Goal: Information Seeking & Learning: Check status

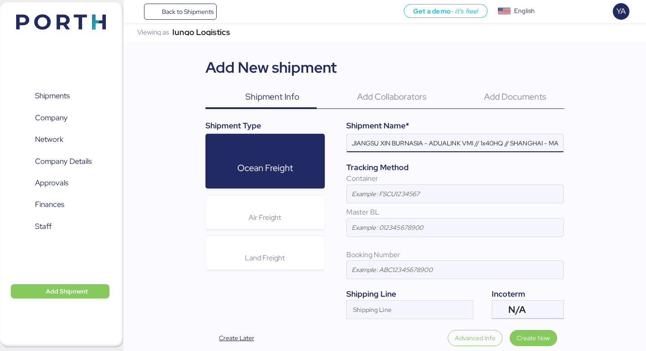
click at [461, 145] on input "JIANGSU XIN BURNASIA - ADUALINK VMI // 1x40HQ // SHANGHAI - MANZANILLO / HBL: /…" at bounding box center [455, 143] width 217 height 18
click at [479, 147] on input "JIANGSU XIN BURNASIA - ADUALINK VMI // 1x40HQ // SHANGHAI - MANZANILLO / HBL: /…" at bounding box center [455, 143] width 217 height 18
click at [483, 147] on input "JIANGSU XIN BURNASIA - ADUALINK VMI // 1x40HQ // SHANGHAI - MANZANILLO / HBL: /…" at bounding box center [455, 143] width 217 height 18
type input "JIANGSU XIN BURNASIA - ADUALINK VMI // 1 x 40HQ // SHANGHAI - MANZANILLO / HBL:…"
click at [222, 65] on div "Add New shipment" at bounding box center [272, 67] width 132 height 22
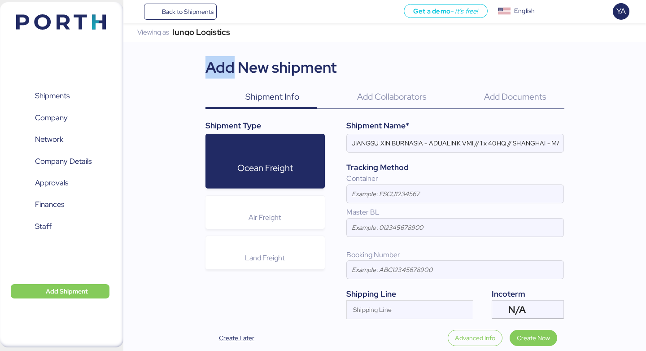
click at [222, 65] on div "Add New shipment" at bounding box center [272, 67] width 132 height 22
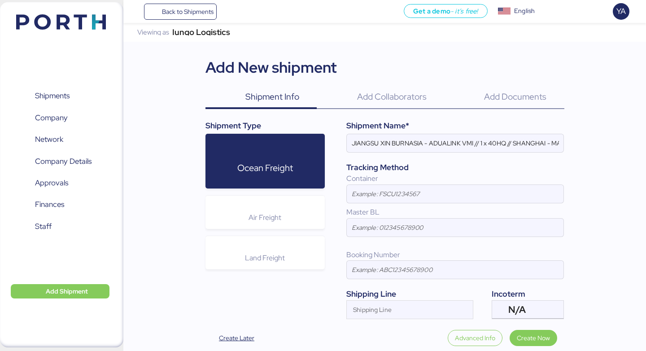
click at [254, 69] on div "Add New shipment" at bounding box center [272, 67] width 132 height 22
click at [305, 71] on div "Add New shipment" at bounding box center [272, 67] width 132 height 22
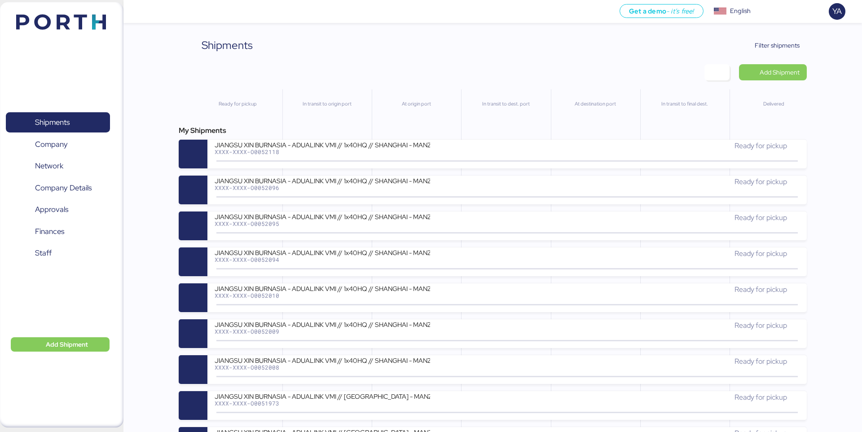
click at [784, 49] on span "Filter shipments" at bounding box center [776, 45] width 45 height 11
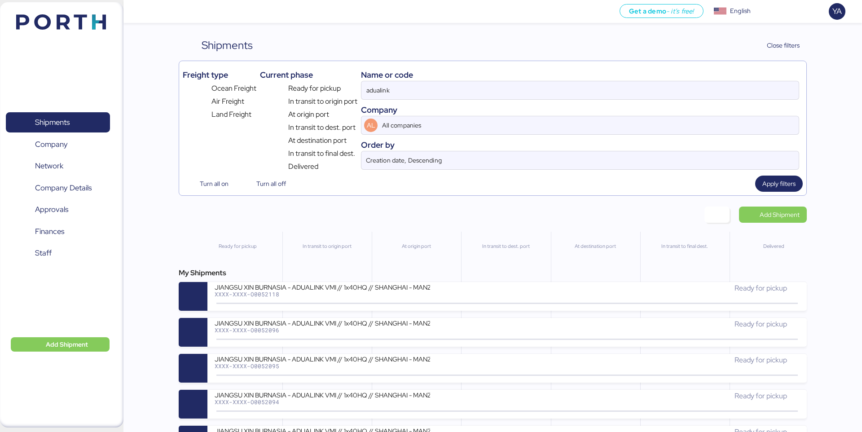
click at [691, 112] on div "Company" at bounding box center [580, 110] width 438 height 12
click at [692, 107] on div "Company" at bounding box center [580, 110] width 438 height 12
click at [693, 103] on div "Name or code adualink Company AL All companies Order by Creation date, Descendi…" at bounding box center [580, 118] width 438 height 107
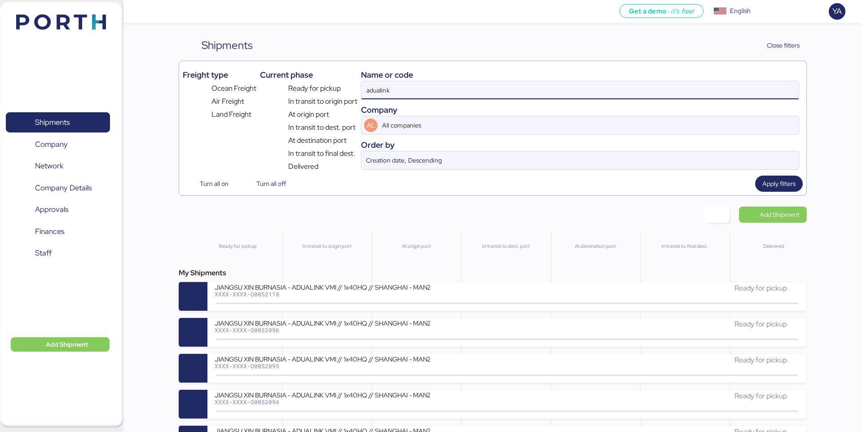
click at [696, 96] on input "adualink" at bounding box center [579, 90] width 437 height 18
type input "a"
click at [763, 187] on span "Apply filters" at bounding box center [778, 183] width 33 height 11
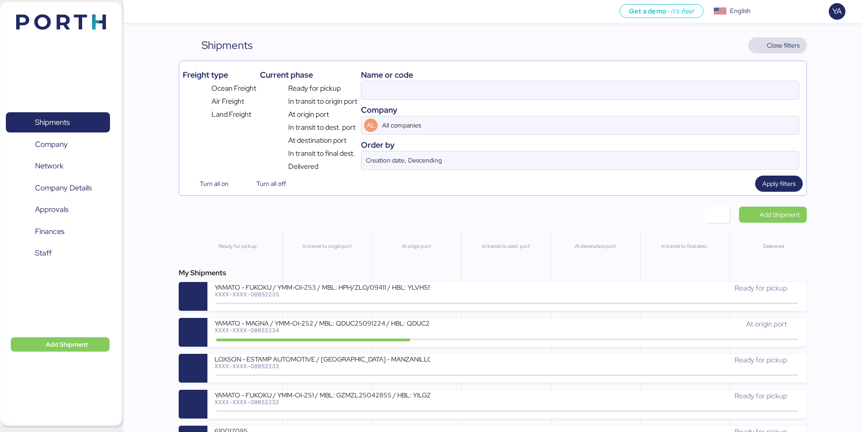
click at [774, 45] on span "Close filters" at bounding box center [783, 45] width 33 height 11
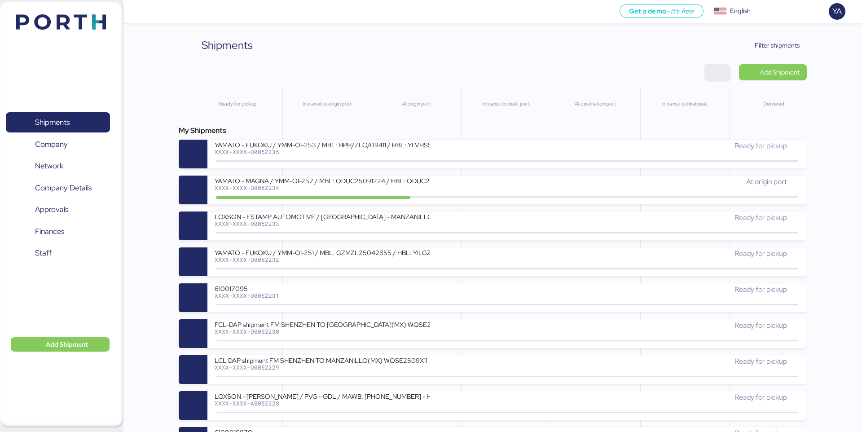
click at [715, 72] on span "button" at bounding box center [716, 72] width 11 height 13
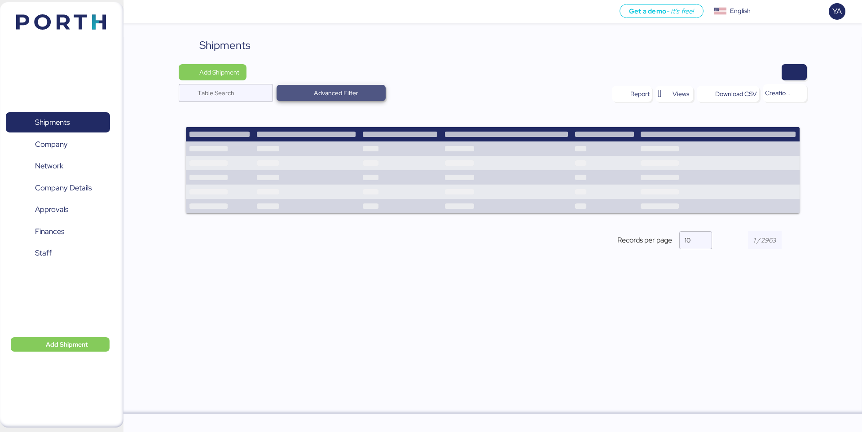
click at [330, 90] on span "Advanced Filter" at bounding box center [336, 93] width 44 height 11
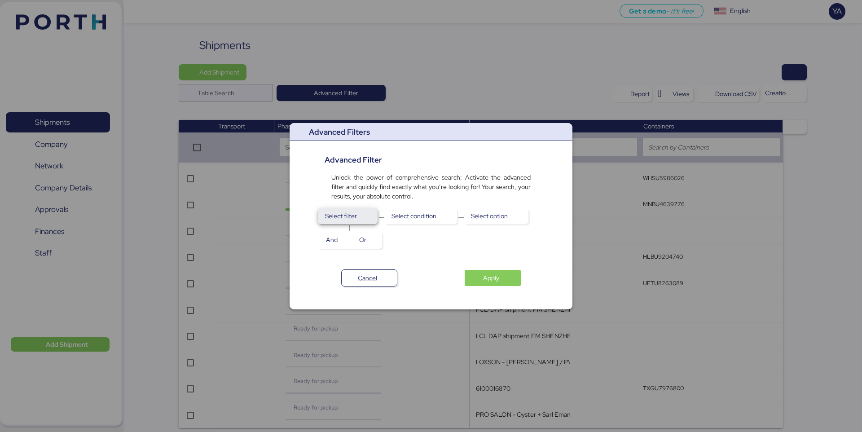
click at [363, 210] on span "Select filter" at bounding box center [347, 216] width 45 height 13
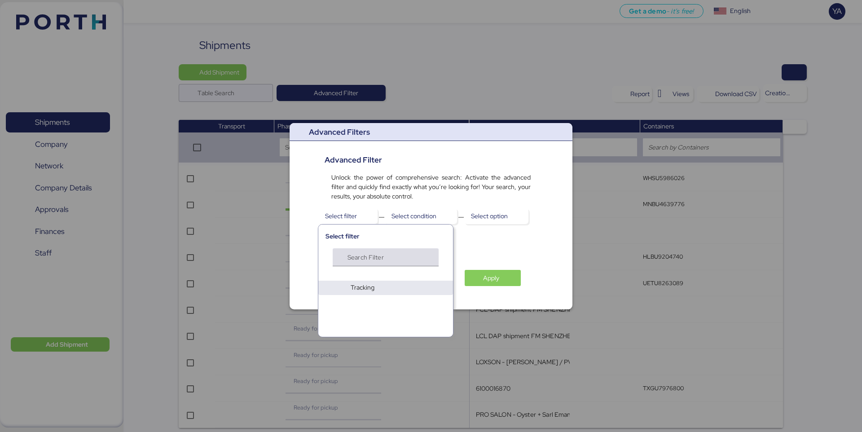
click at [389, 261] on input "Search Filter" at bounding box center [382, 259] width 70 height 11
type input "y"
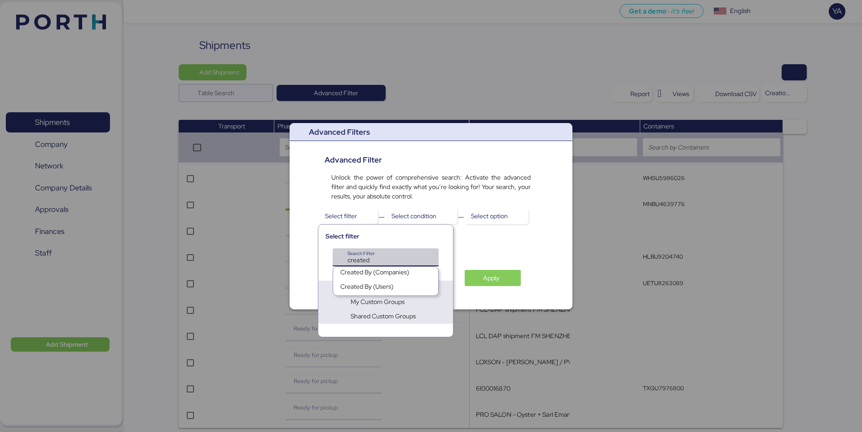
type input "created"
click at [391, 286] on div "Created By (Users)" at bounding box center [366, 288] width 53 height 13
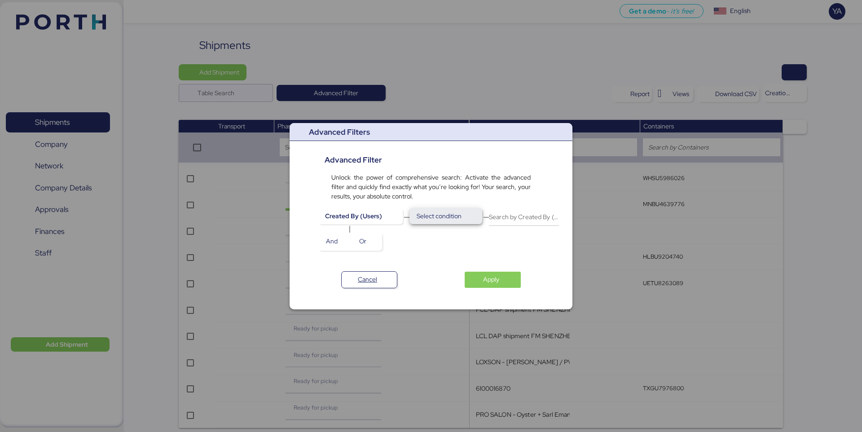
click at [468, 224] on span "Select condition" at bounding box center [445, 216] width 73 height 16
click at [448, 235] on div "Is" at bounding box center [440, 231] width 64 height 14
click at [469, 224] on input "Search by Created By (Users)" at bounding box center [484, 217] width 70 height 18
type input "yetza"
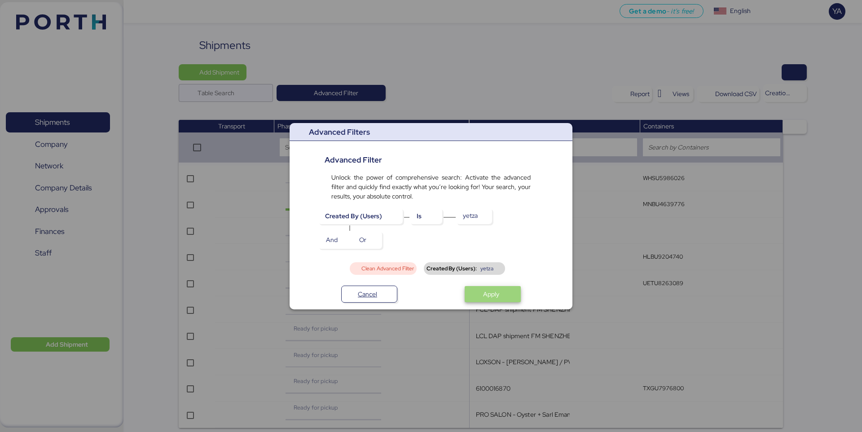
click at [482, 286] on span "Apply" at bounding box center [493, 294] width 56 height 16
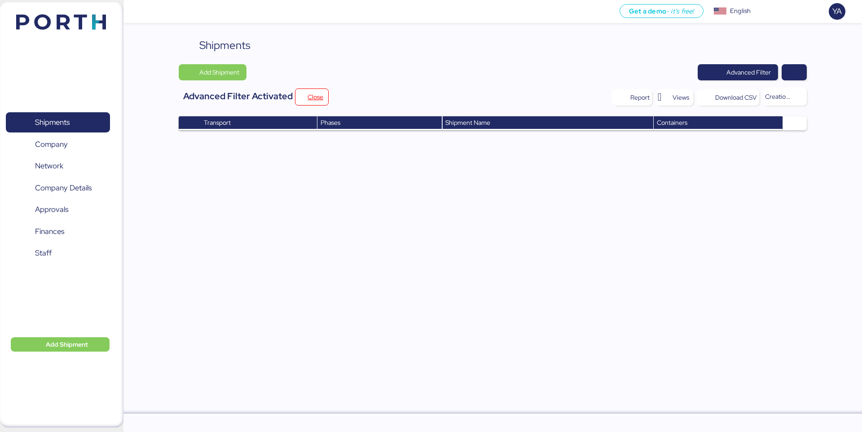
click at [548, 216] on div "Shipments Add Shipment Advanced Filter Advanced Filter Activated Close Report V…" at bounding box center [492, 225] width 738 height 376
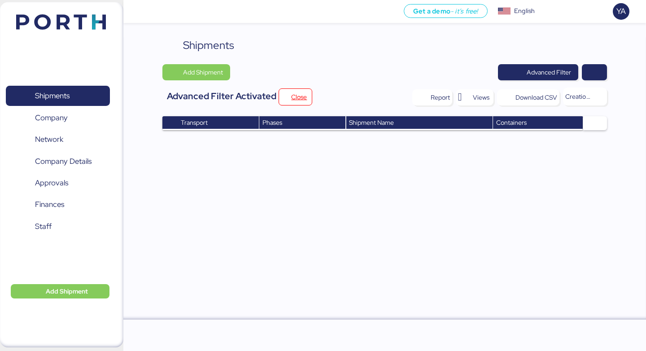
click at [438, 65] on div "Advanced Filter" at bounding box center [422, 72] width 370 height 16
click at [507, 68] on span "Advanced Filter" at bounding box center [538, 72] width 66 height 13
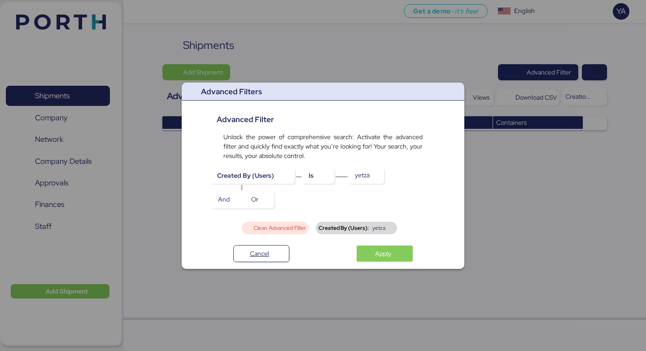
click at [291, 223] on div "Clean Advanced Filter" at bounding box center [275, 228] width 67 height 13
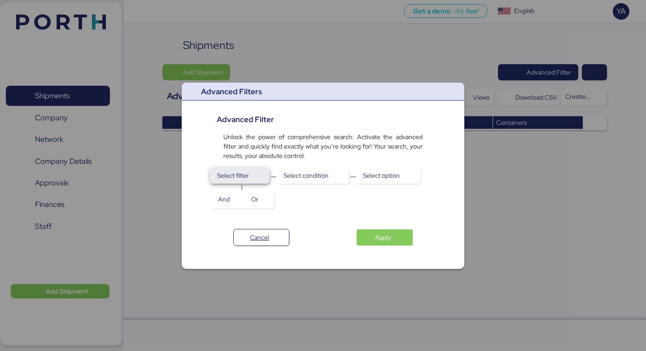
click at [257, 172] on span "Select filter" at bounding box center [239, 175] width 45 height 13
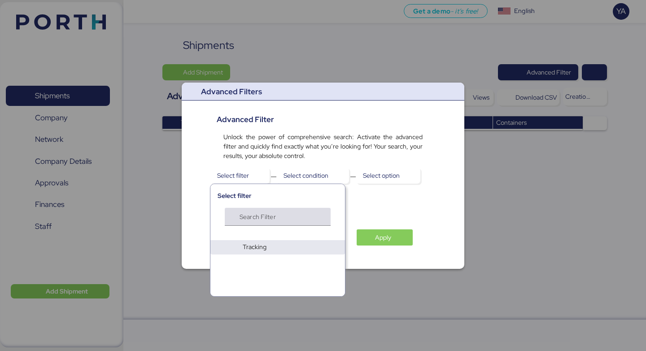
click at [268, 223] on input "Search Filter" at bounding box center [275, 219] width 70 height 11
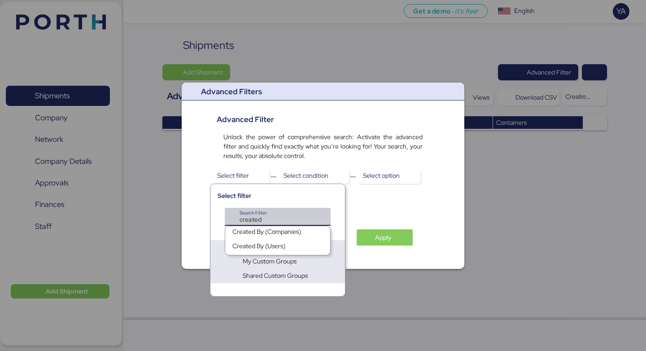
type input "created"
click at [281, 245] on div "Created By (Users)" at bounding box center [258, 247] width 53 height 13
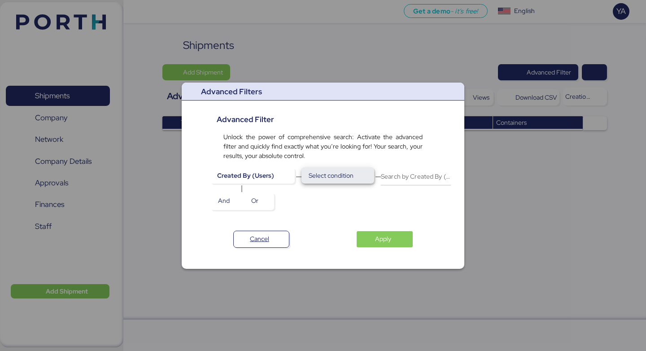
click at [346, 181] on span "Select condition" at bounding box center [338, 175] width 58 height 13
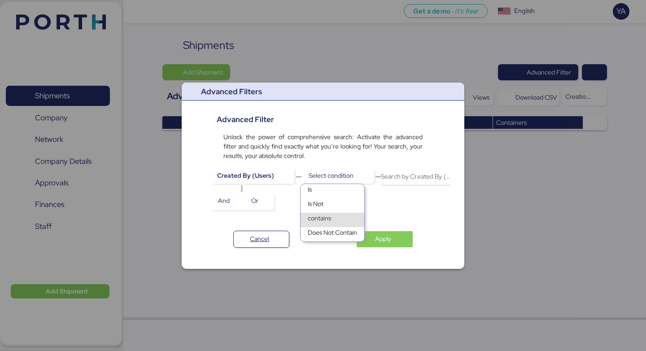
click at [341, 218] on div "contains" at bounding box center [333, 220] width 64 height 14
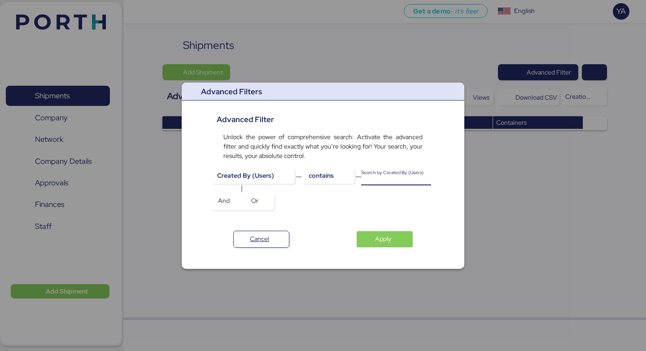
click at [383, 175] on input "Search by Created By (Users)" at bounding box center [396, 176] width 70 height 18
type input "yetzanet"
click at [390, 217] on div "Advanced Filters Advanced Filter Unlock the power of comprehensive search: Acti…" at bounding box center [323, 176] width 283 height 186
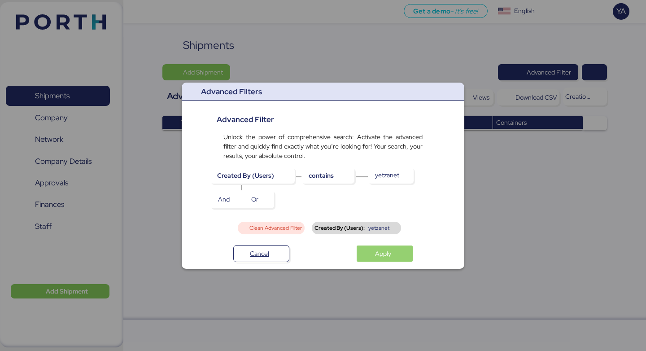
click at [390, 254] on span "Apply" at bounding box center [383, 253] width 16 height 11
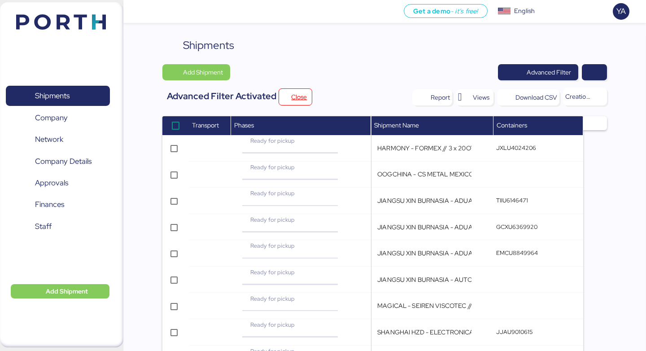
click at [427, 63] on div "Shipments Add Shipment Advanced Filter Advanced Filter Activated Close Report V…" at bounding box center [384, 239] width 444 height 405
click at [552, 71] on span "Advanced Filter" at bounding box center [549, 72] width 44 height 11
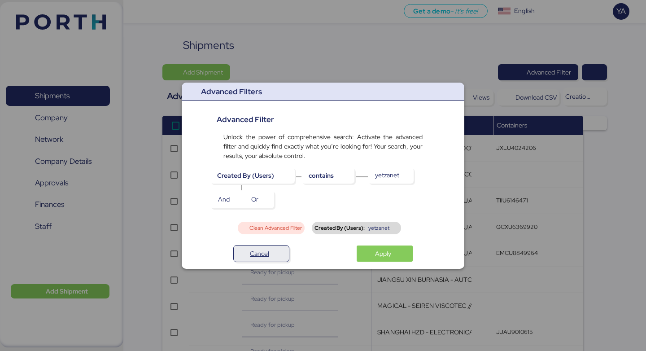
click at [242, 259] on span "Cancel" at bounding box center [261, 253] width 41 height 13
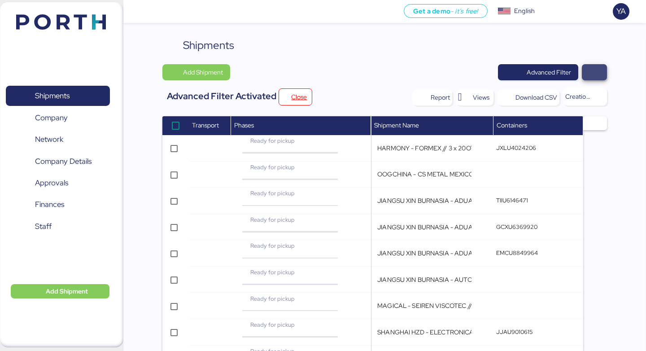
click at [588, 79] on span "button" at bounding box center [594, 72] width 25 height 16
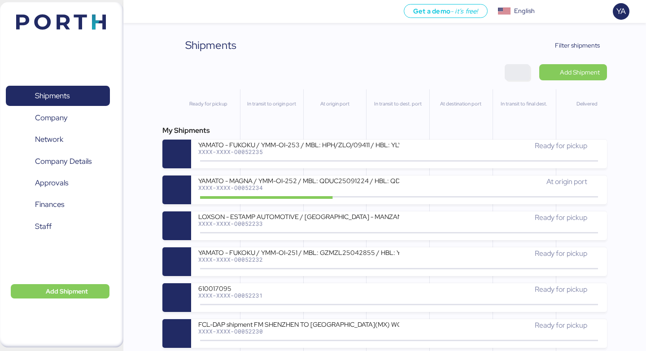
click at [515, 78] on span "button" at bounding box center [517, 72] width 11 height 13
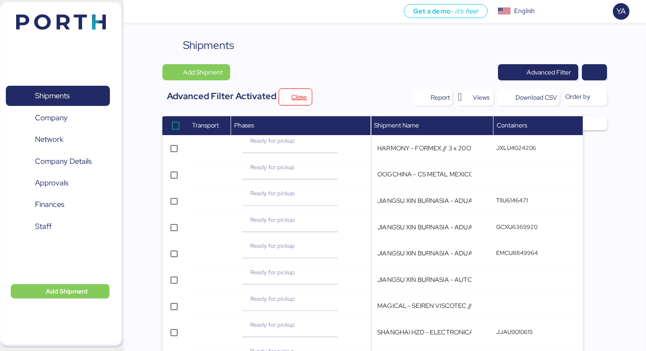
click at [431, 63] on div "Shipments Add Shipment Advanced Filter Advanced Filter Activated Close Report V…" at bounding box center [384, 239] width 444 height 405
click at [588, 74] on span "button" at bounding box center [594, 72] width 25 height 16
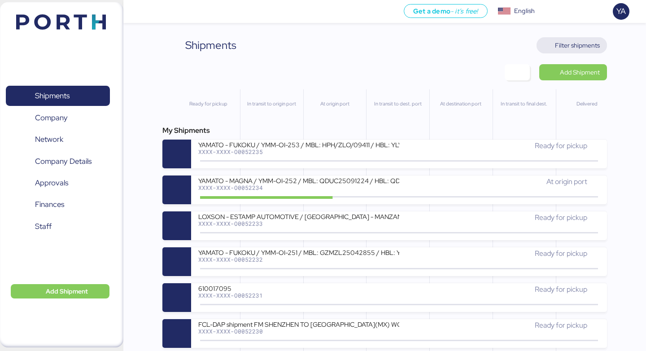
click at [588, 45] on span "Filter shipments" at bounding box center [577, 45] width 45 height 11
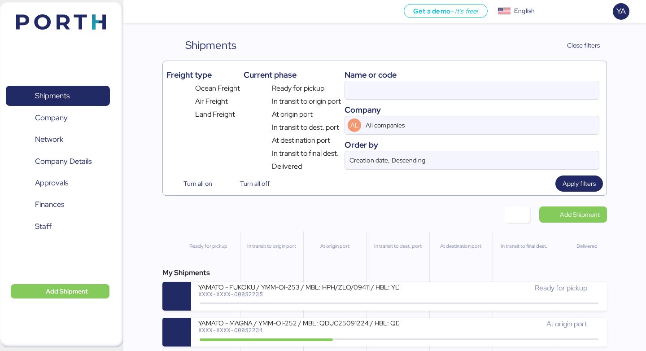
click at [539, 87] on input at bounding box center [472, 90] width 254 height 18
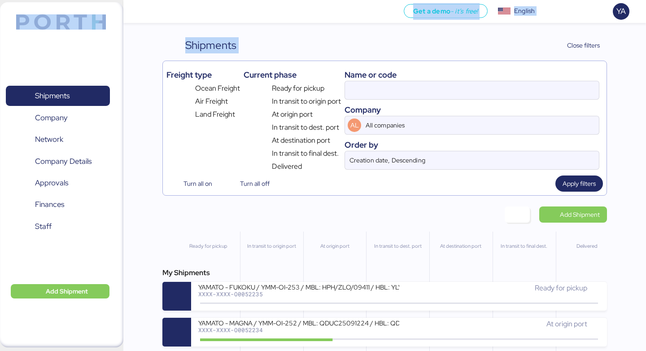
drag, startPoint x: 378, startPoint y: 22, endPoint x: 279, endPoint y: 12, distance: 100.1
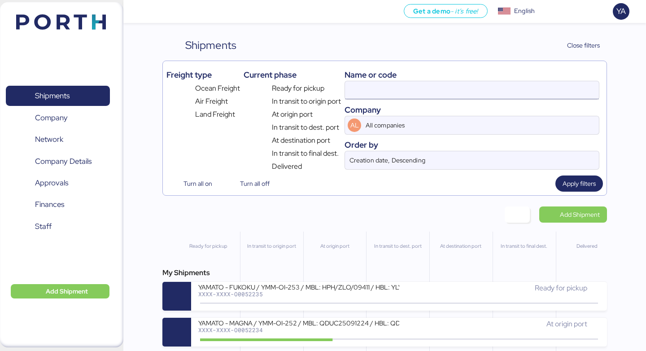
click at [354, 93] on input at bounding box center [472, 90] width 254 height 18
click at [582, 187] on span "Apply filters" at bounding box center [579, 183] width 33 height 11
click at [517, 211] on span "button" at bounding box center [517, 214] width 11 height 13
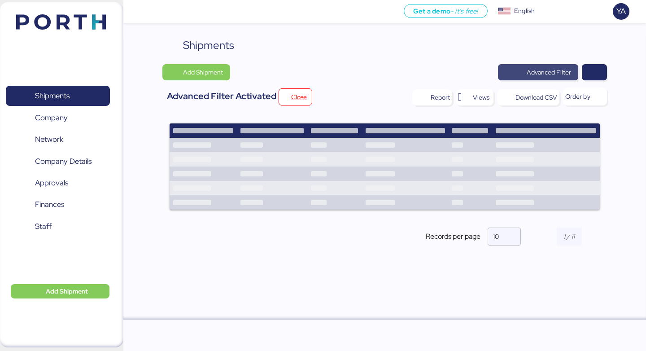
click at [575, 74] on span "Advanced Filter" at bounding box center [538, 72] width 80 height 16
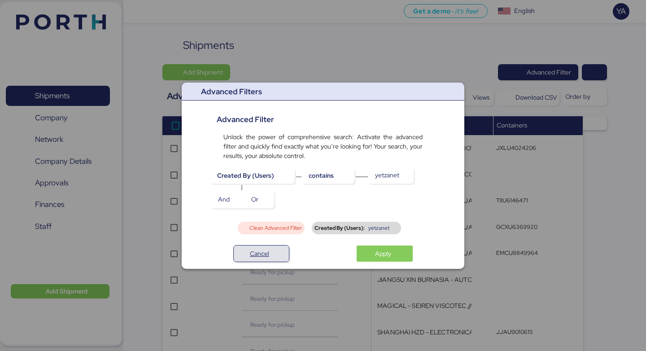
click at [251, 258] on span "Cancel" at bounding box center [259, 253] width 19 height 11
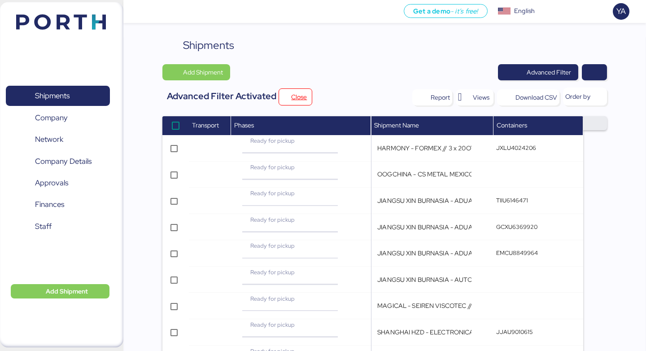
click at [591, 126] on span "button" at bounding box center [595, 123] width 9 height 10
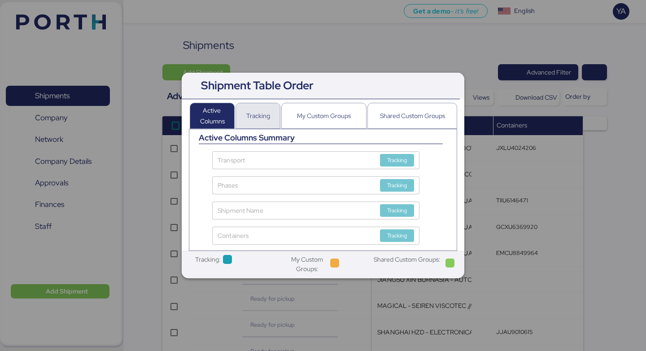
click at [270, 114] on div "Tracking" at bounding box center [258, 116] width 45 height 26
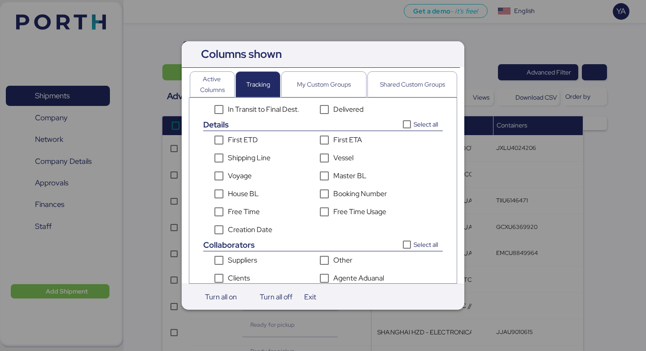
scroll to position [224, 0]
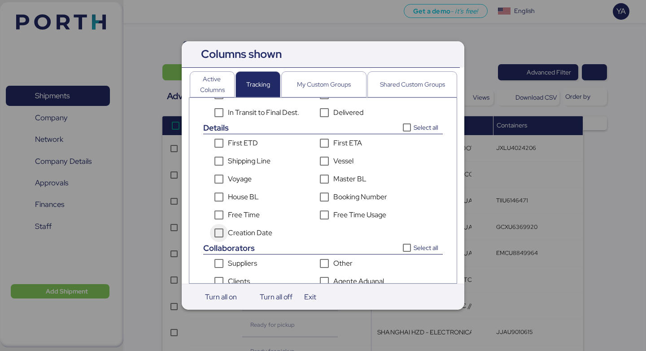
click at [260, 228] on div "Creation Date" at bounding box center [250, 233] width 44 height 11
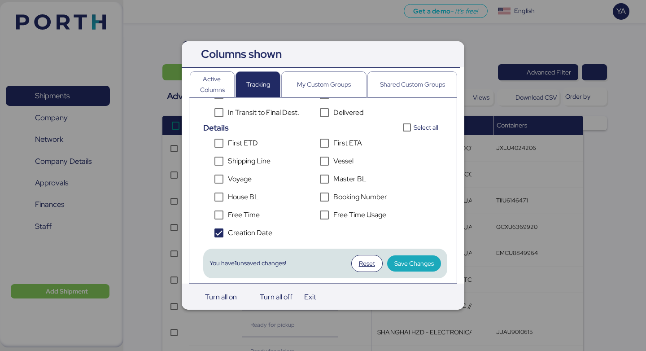
click at [431, 243] on div "You have 1 unsaved changes! Reset Save Changes" at bounding box center [325, 264] width 244 height 45
click at [431, 259] on span "Save Changes" at bounding box center [414, 263] width 39 height 11
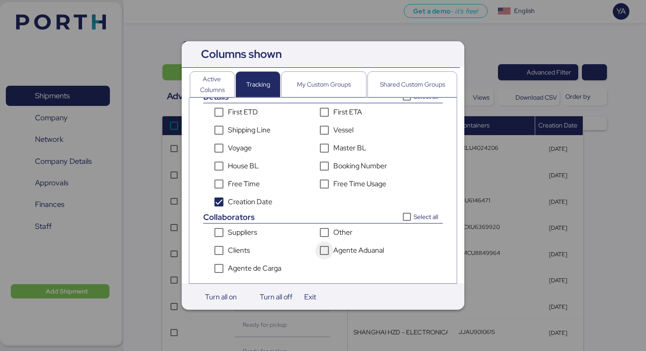
scroll to position [0, 0]
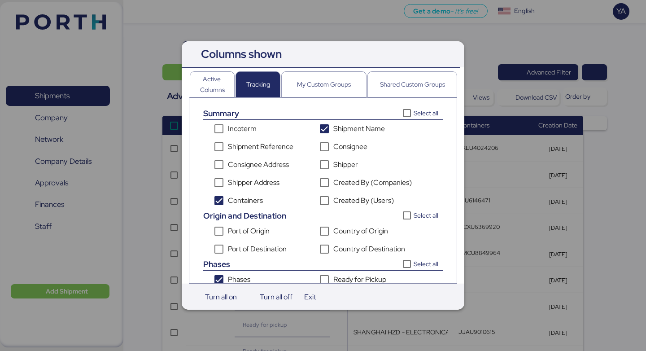
click at [266, 18] on div at bounding box center [323, 175] width 646 height 351
